Goal: Find specific page/section: Find specific page/section

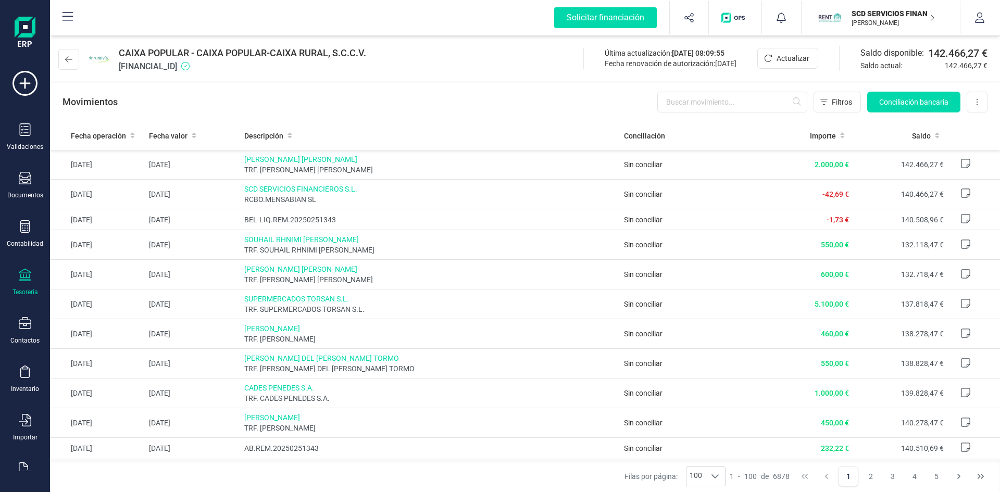
scroll to position [156, 0]
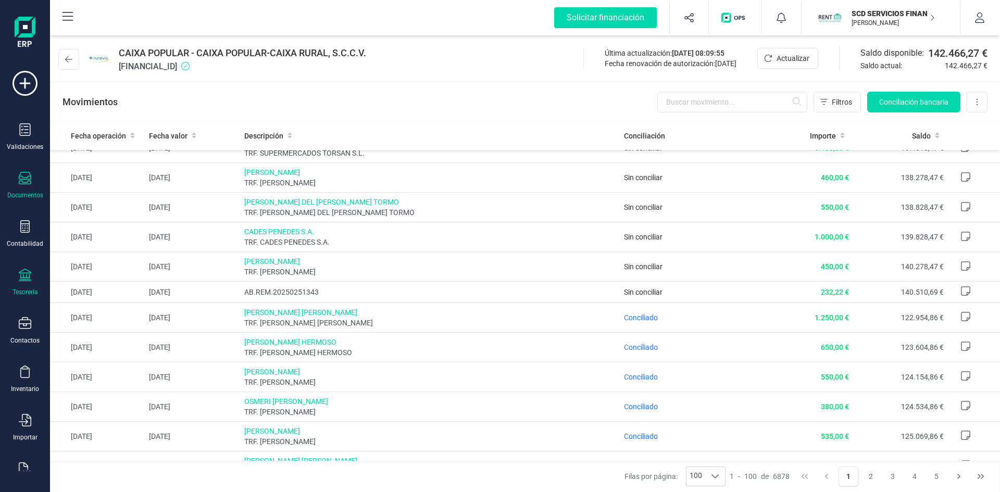
click at [25, 179] on icon at bounding box center [25, 178] width 12 height 12
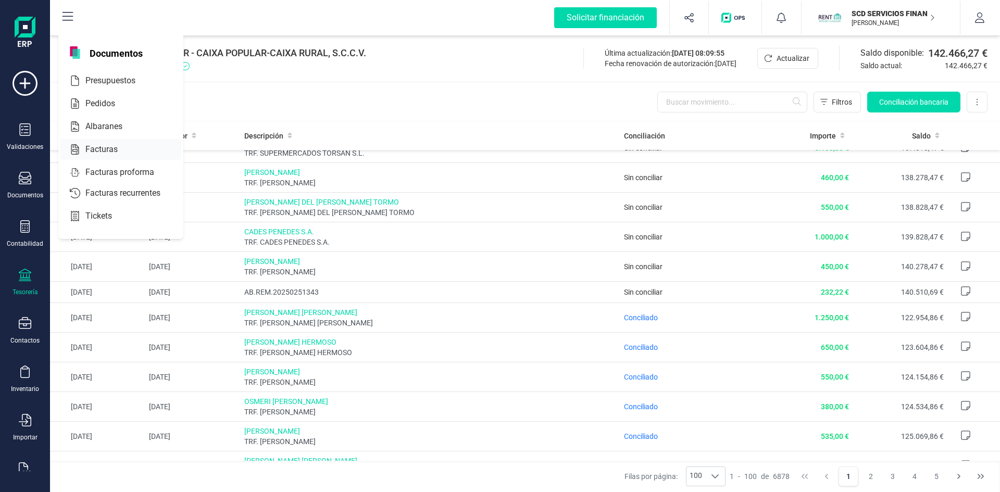
click at [83, 149] on span "Facturas" at bounding box center [108, 149] width 55 height 12
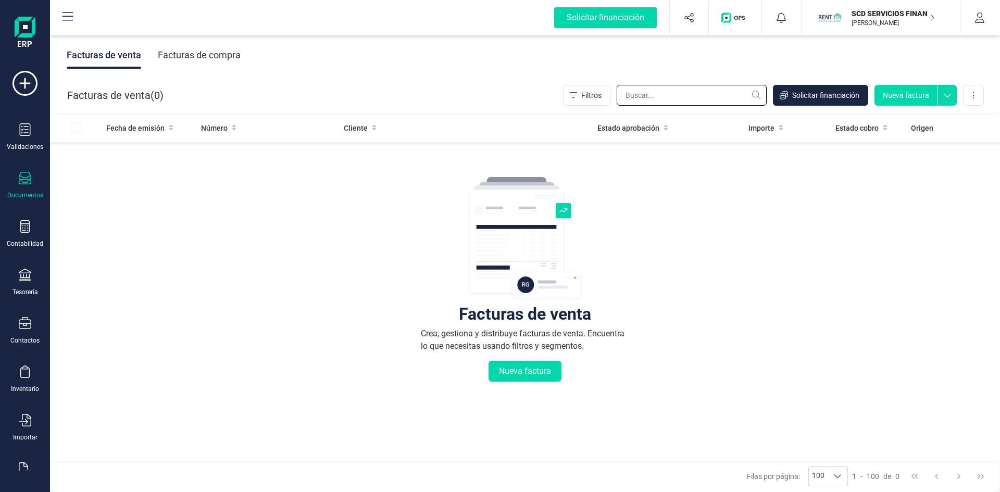
click at [667, 100] on input "text" at bounding box center [692, 95] width 150 height 21
click at [180, 51] on div "Facturas de compra" at bounding box center [199, 55] width 83 height 27
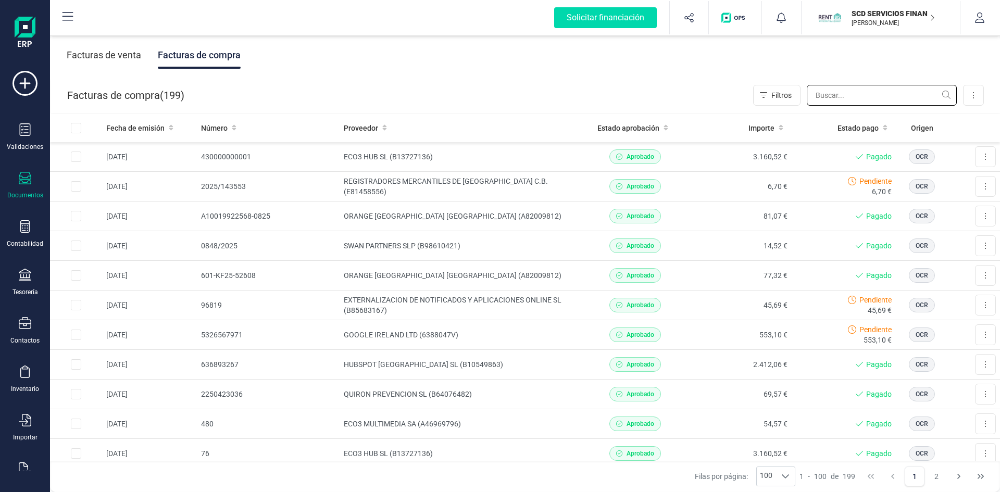
click at [846, 96] on input "text" at bounding box center [882, 95] width 150 height 21
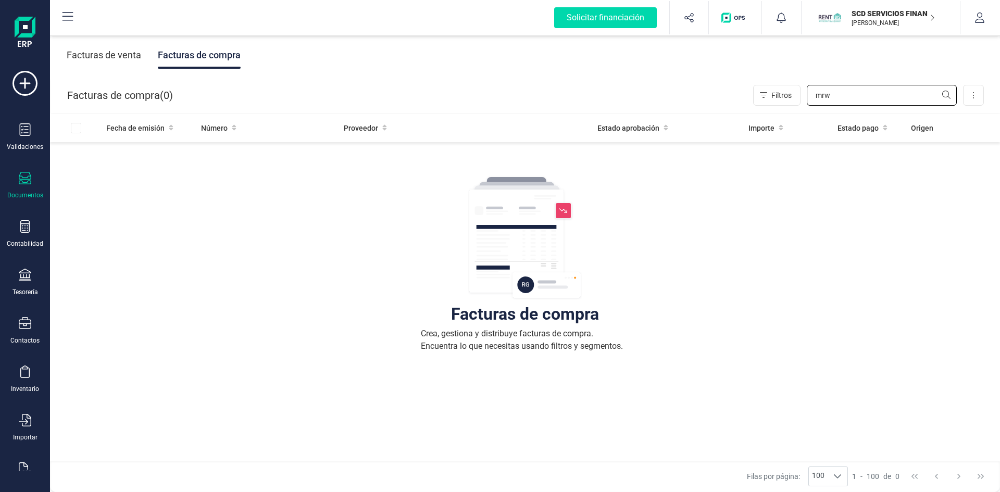
type input "mrw"
click at [22, 282] on div at bounding box center [25, 276] width 12 height 15
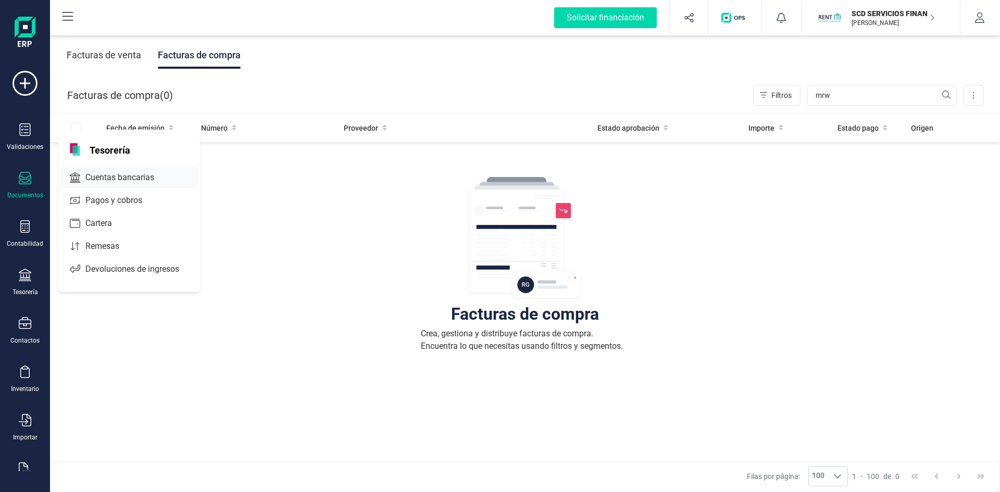
click at [137, 175] on span "Cuentas bancarias" at bounding box center [127, 177] width 92 height 12
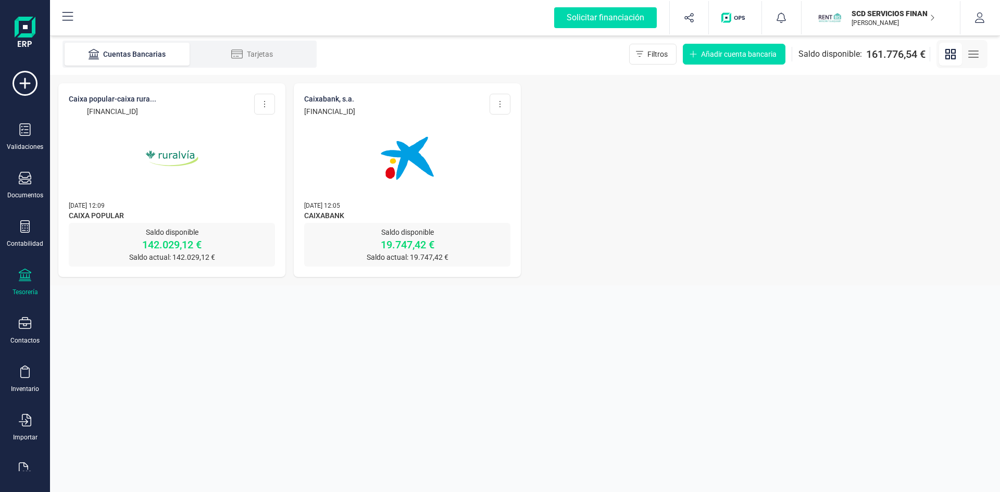
click at [173, 244] on p "142.029,12 €" at bounding box center [172, 244] width 206 height 15
click at [170, 156] on img at bounding box center [171, 158] width 87 height 87
